Goal: Task Accomplishment & Management: Use online tool/utility

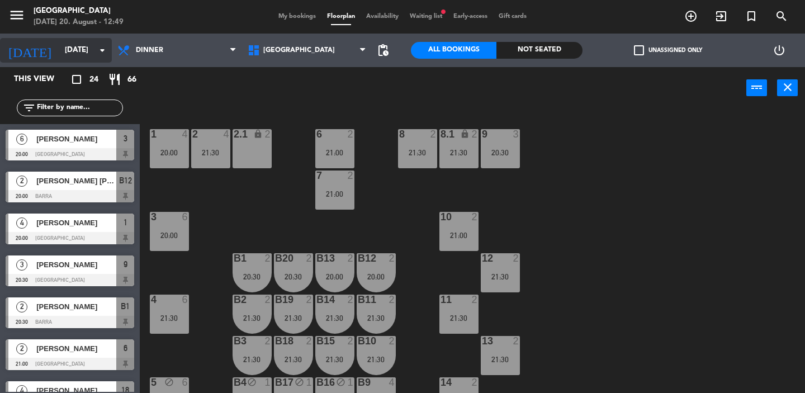
click at [102, 46] on icon "arrow_drop_down" at bounding box center [102, 50] width 13 height 13
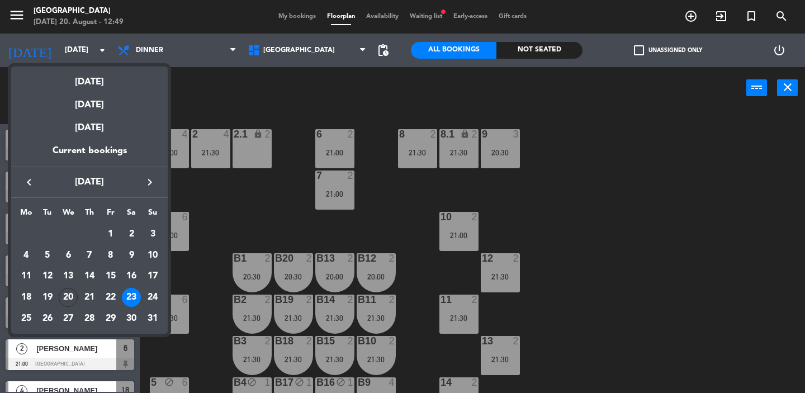
click at [149, 186] on icon "keyboard_arrow_right" at bounding box center [149, 182] width 13 height 13
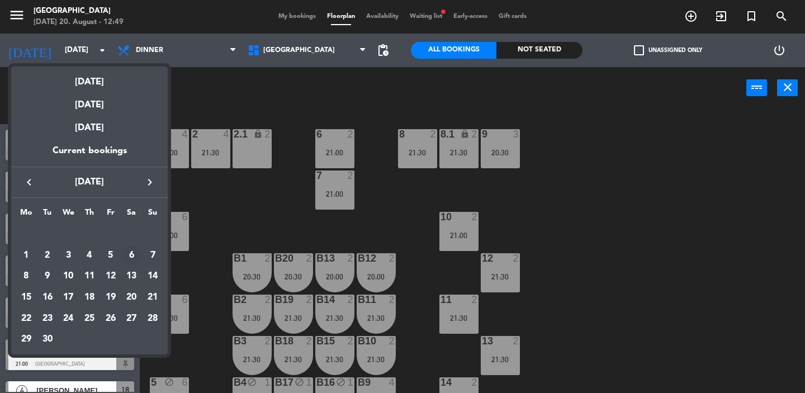
click at [130, 253] on div "6" at bounding box center [131, 255] width 19 height 19
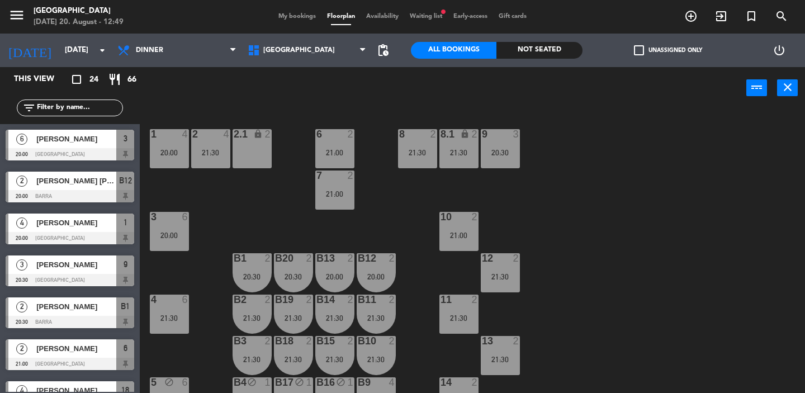
type input "[DATE]"
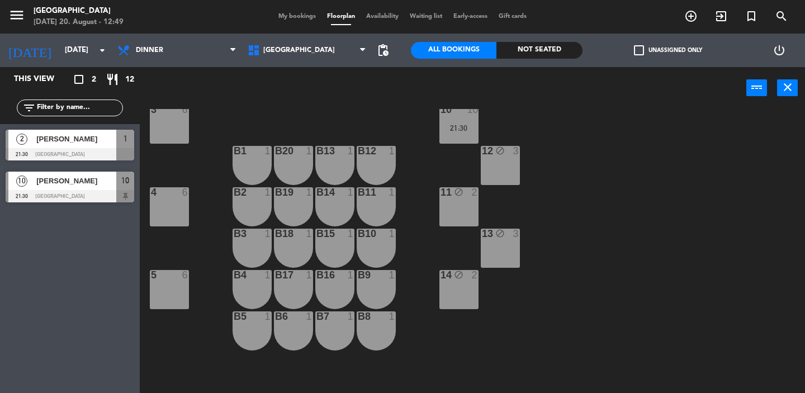
scroll to position [108, 0]
click at [168, 134] on div "3 6" at bounding box center [169, 123] width 39 height 39
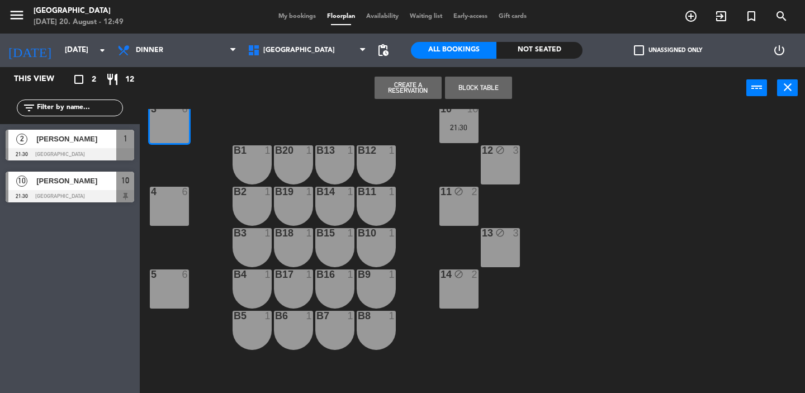
click at [168, 221] on div "4 6" at bounding box center [169, 206] width 39 height 39
click at [168, 282] on div "5 6" at bounding box center [169, 288] width 39 height 39
click at [160, 295] on div "5 6" at bounding box center [169, 288] width 39 height 39
click at [467, 89] on button "Block Table" at bounding box center [478, 88] width 67 height 22
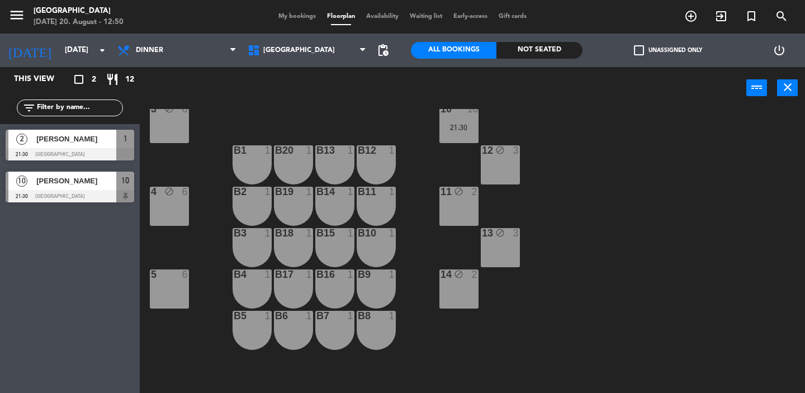
click at [182, 278] on div "6" at bounding box center [185, 274] width 7 height 10
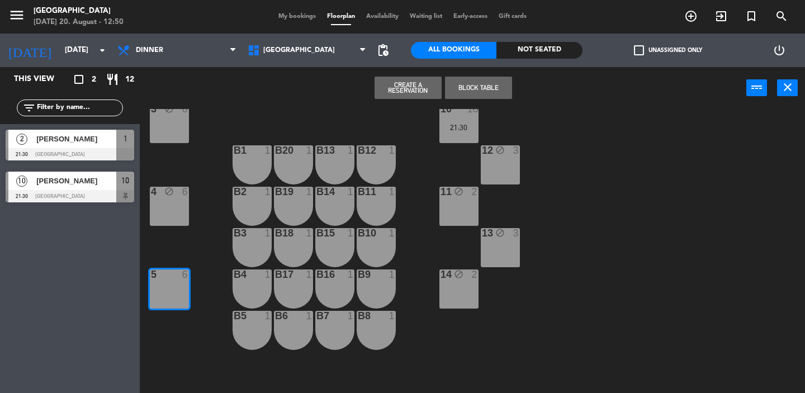
click at [494, 86] on button "Block Table" at bounding box center [478, 88] width 67 height 22
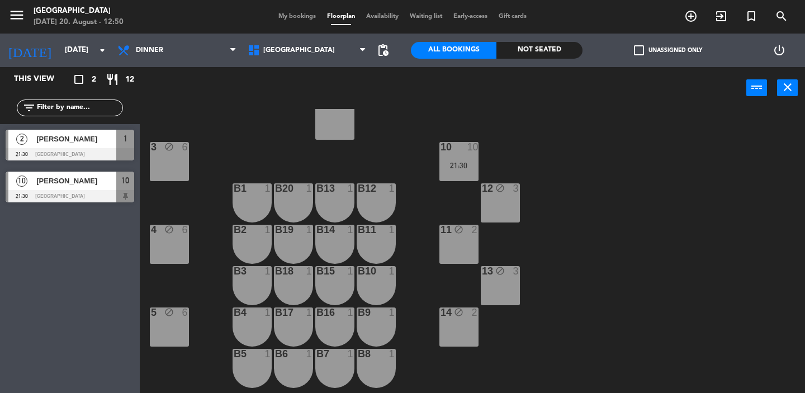
scroll to position [68, 0]
